Goal: Navigation & Orientation: Find specific page/section

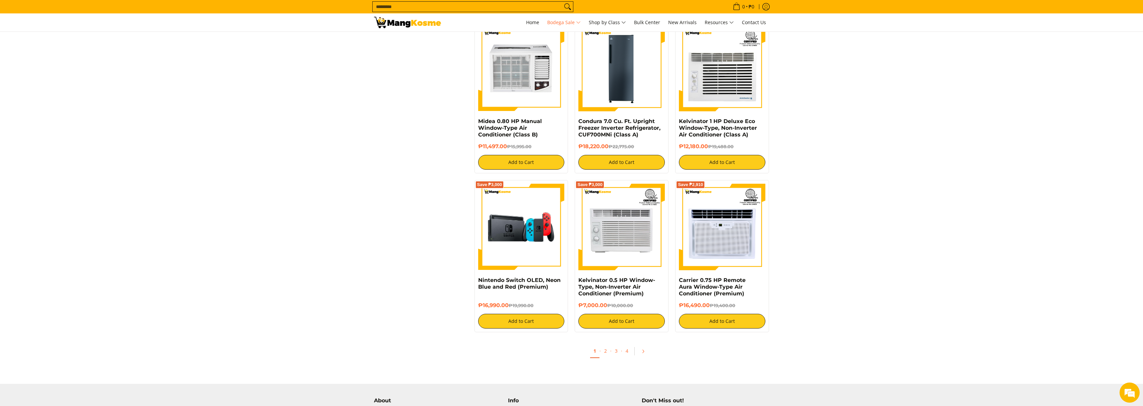
scroll to position [1274, 0]
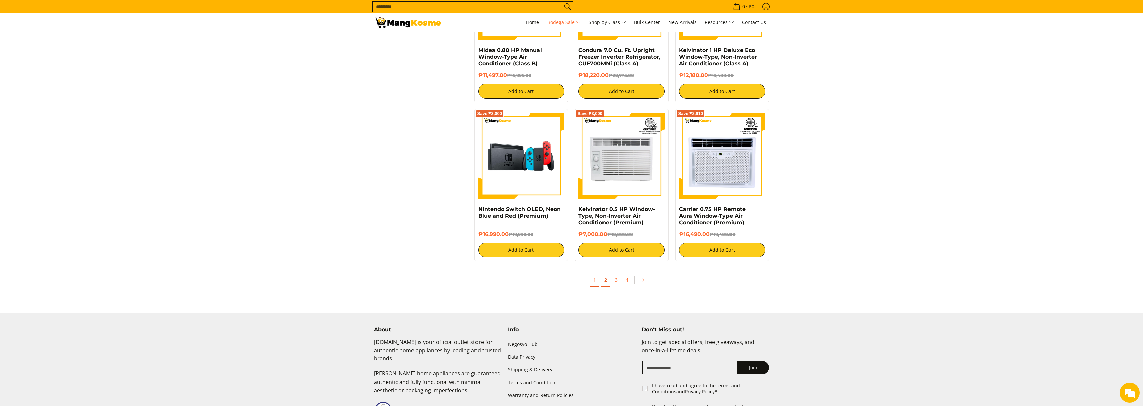
click at [605, 279] on link "2" at bounding box center [605, 280] width 9 height 14
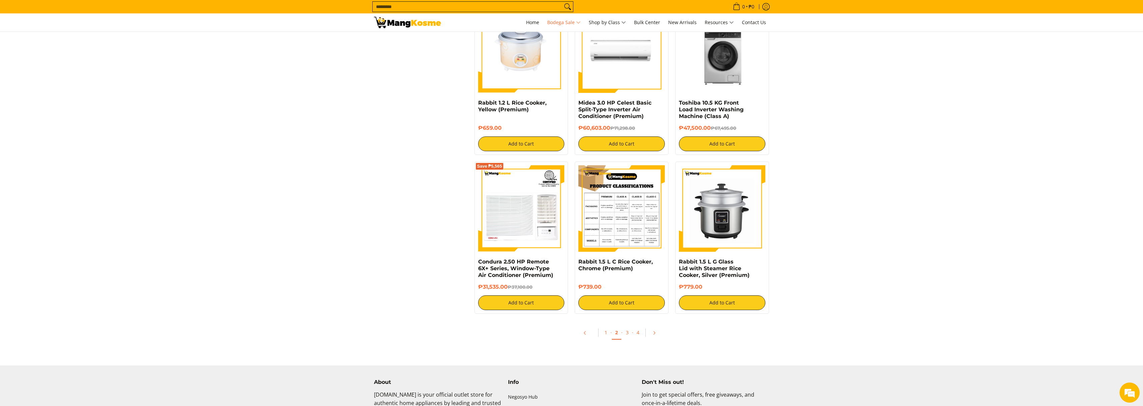
scroll to position [1240, 0]
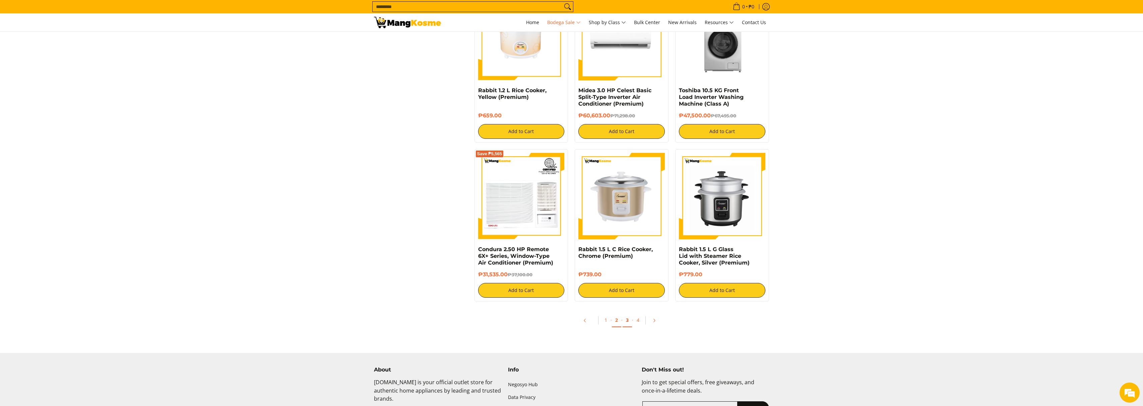
click at [628, 322] on link "3" at bounding box center [627, 320] width 9 height 14
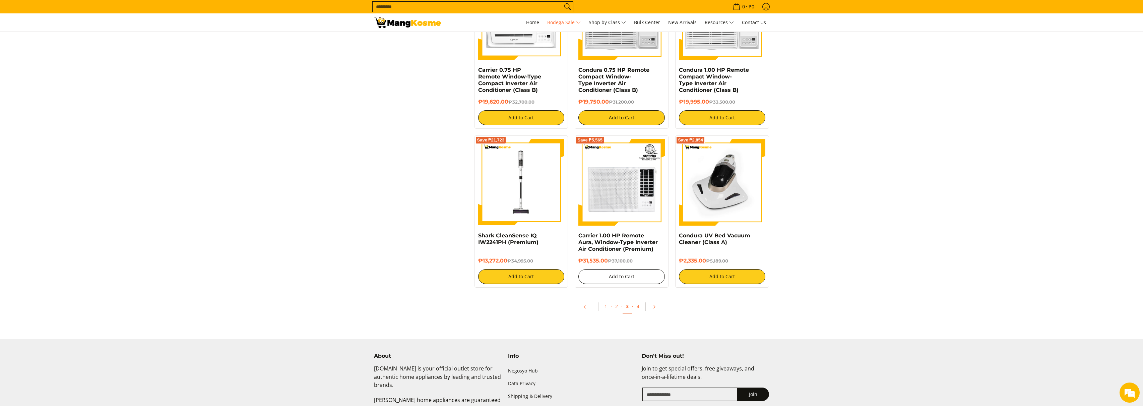
scroll to position [1274, 0]
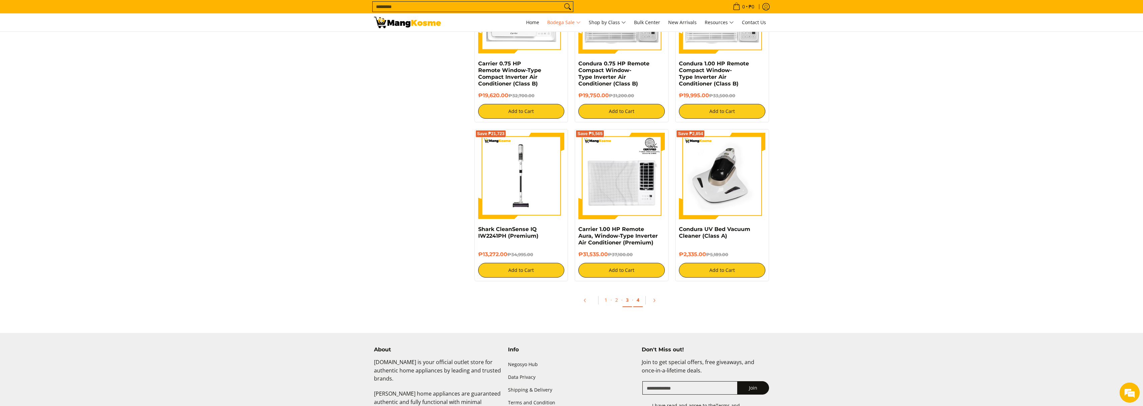
click at [638, 299] on link "4" at bounding box center [637, 300] width 9 height 14
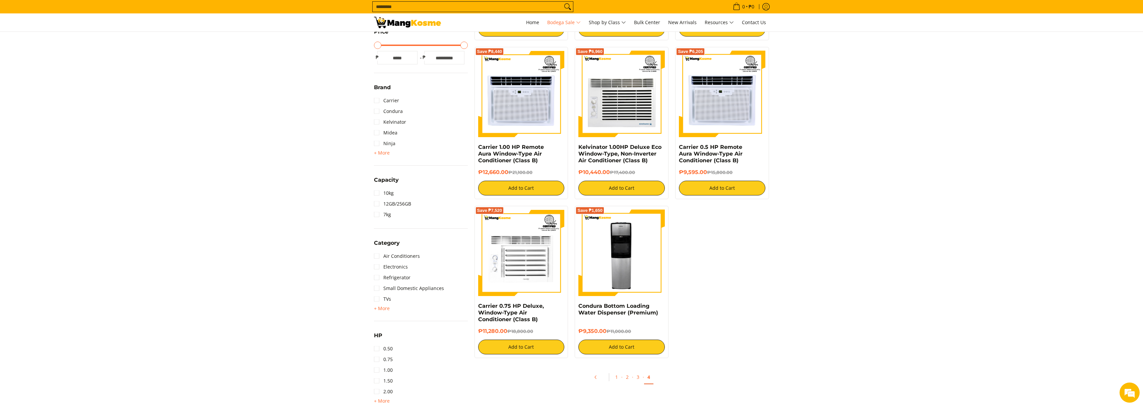
scroll to position [369, 0]
click at [378, 302] on link "TVs" at bounding box center [382, 299] width 17 height 11
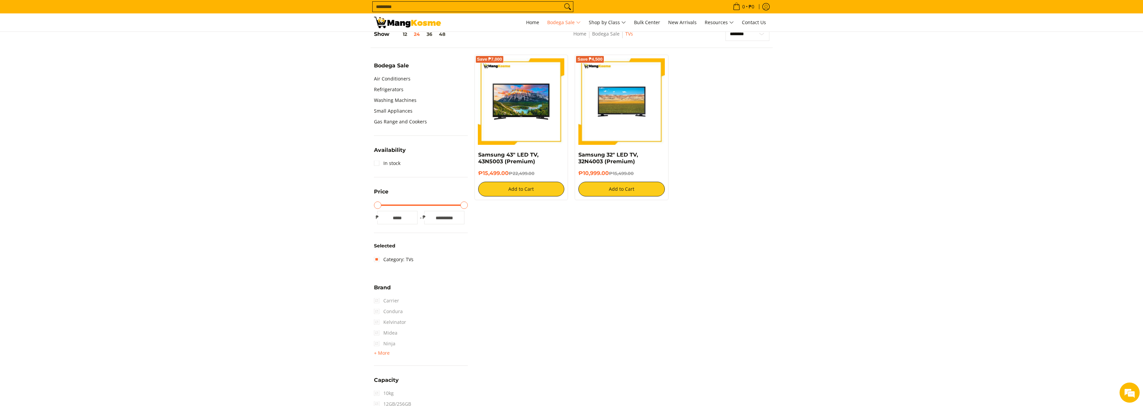
scroll to position [204, 0]
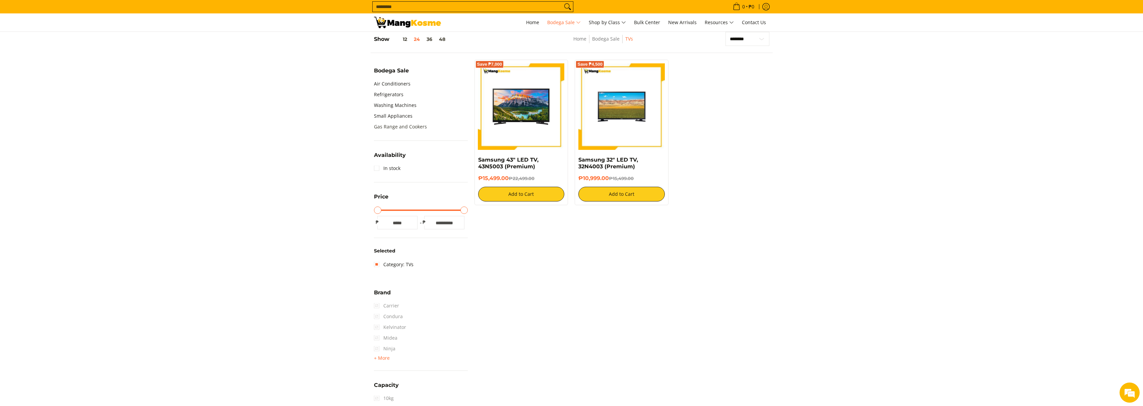
click at [410, 127] on link "Gas Range and Cookers" at bounding box center [400, 126] width 53 height 11
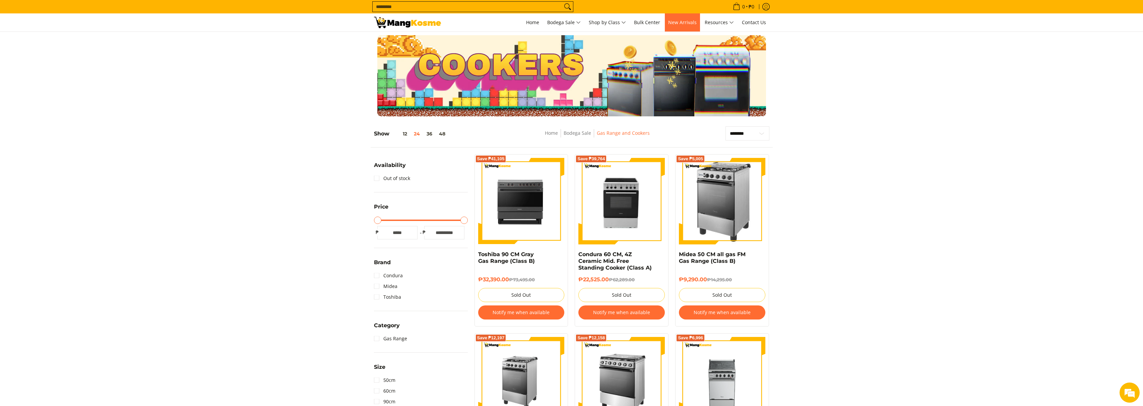
click at [683, 26] on link "New Arrivals" at bounding box center [682, 22] width 35 height 18
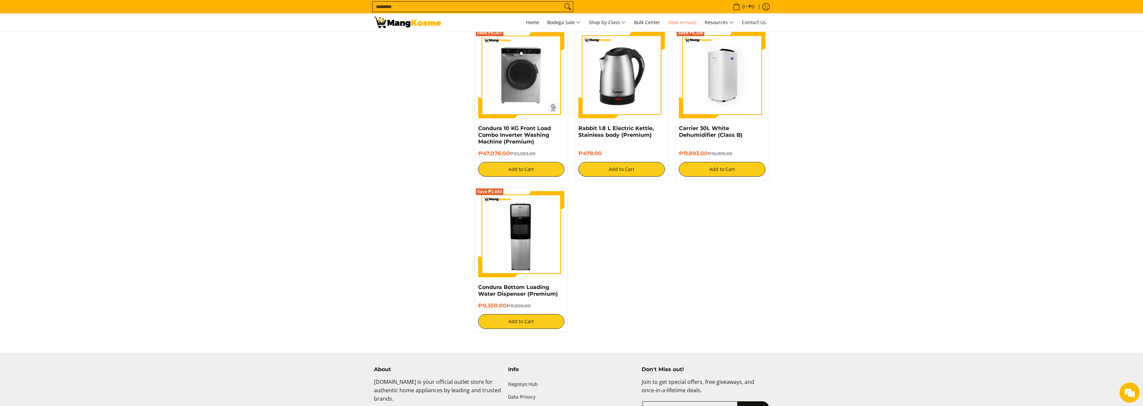
scroll to position [1073, 0]
